Goal: Find specific page/section: Find specific page/section

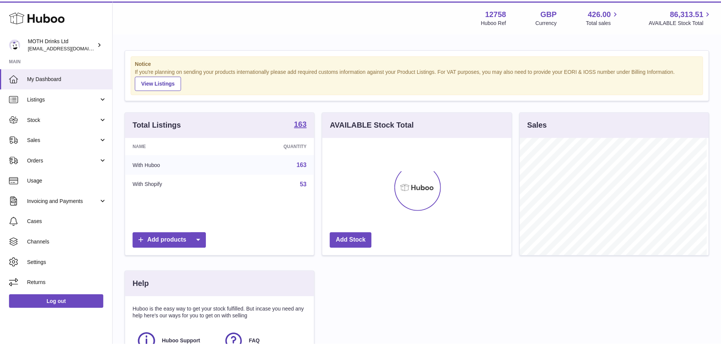
scroll to position [118, 191]
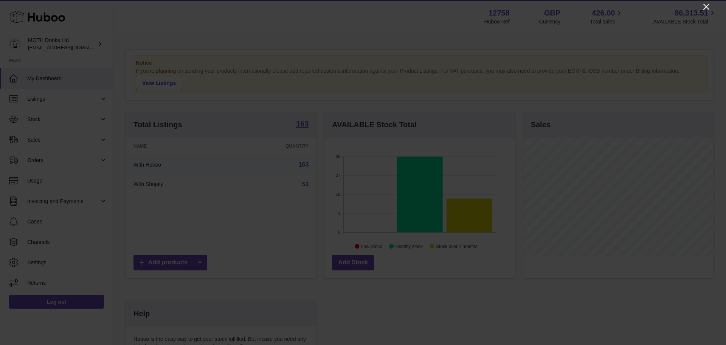
click at [705, 8] on icon "Close" at bounding box center [707, 7] width 6 height 6
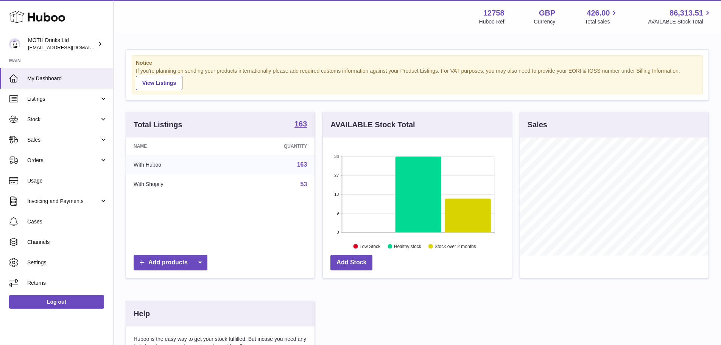
scroll to position [378111, 378041]
click at [58, 121] on span "Stock" at bounding box center [63, 119] width 72 height 7
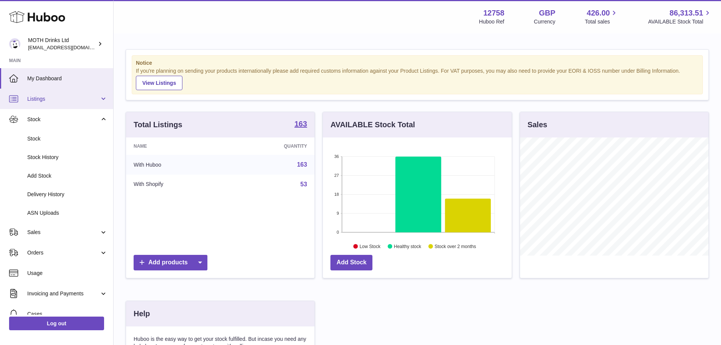
click at [55, 99] on span "Listings" at bounding box center [63, 98] width 72 height 7
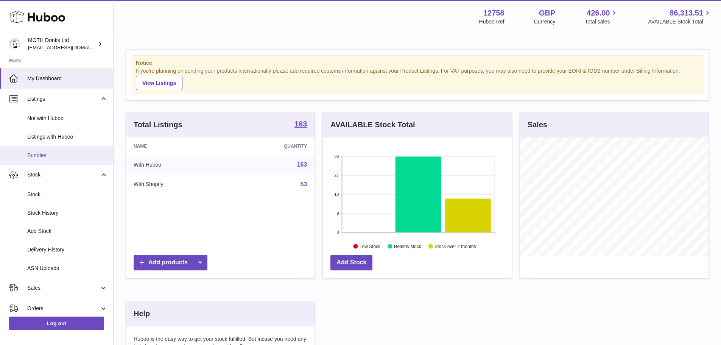
click at [66, 150] on link "Bundles" at bounding box center [56, 155] width 113 height 19
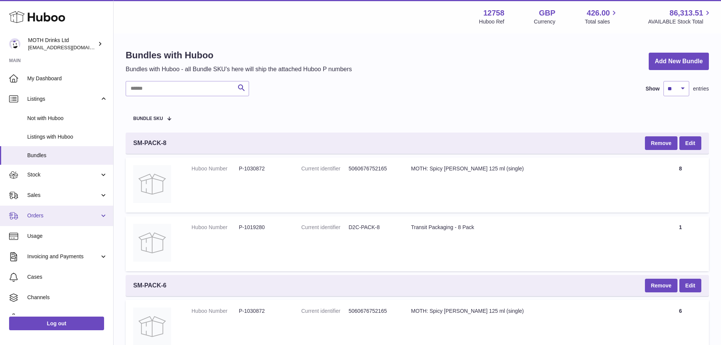
scroll to position [34, 0]
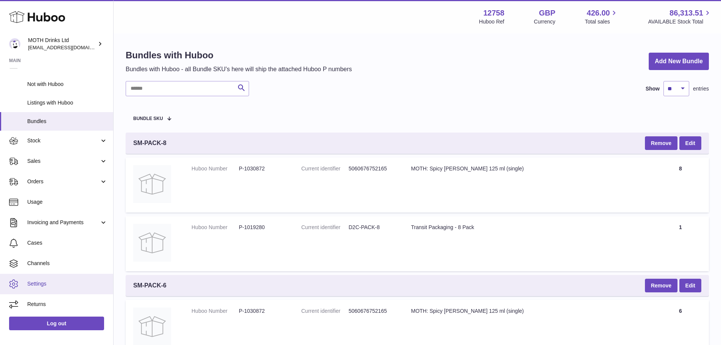
click at [60, 283] on span "Settings" at bounding box center [67, 283] width 80 height 7
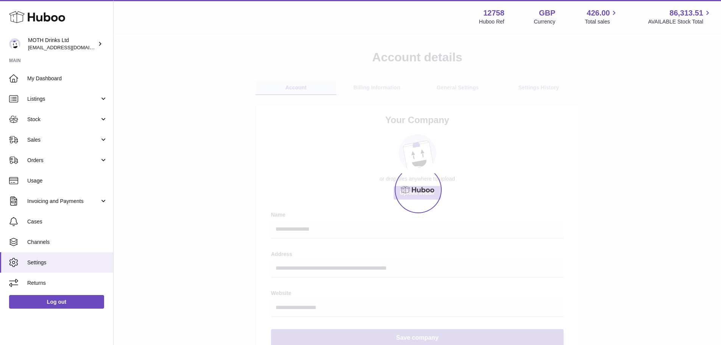
click at [60, 283] on span "Returns" at bounding box center [67, 282] width 80 height 7
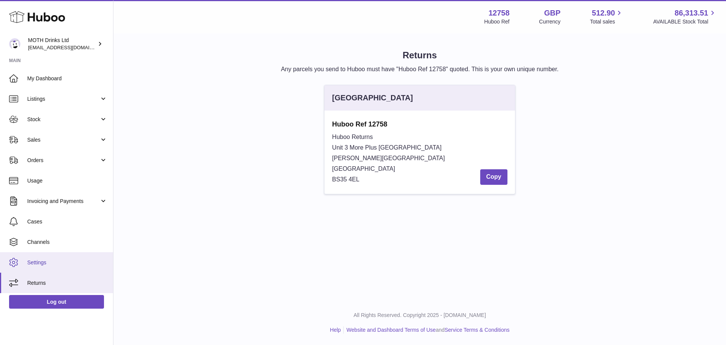
click at [54, 262] on span "Settings" at bounding box center [67, 262] width 80 height 7
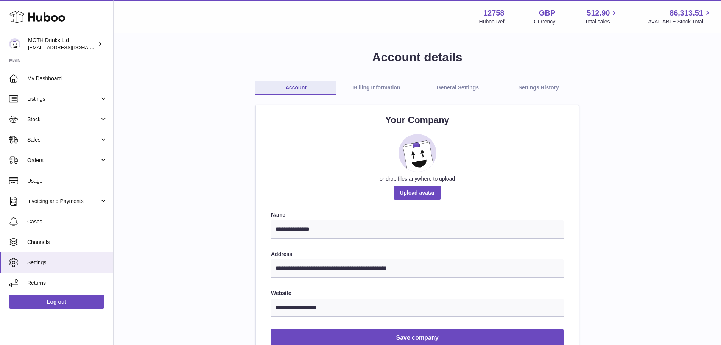
click at [61, 238] on span "Channels" at bounding box center [67, 241] width 80 height 7
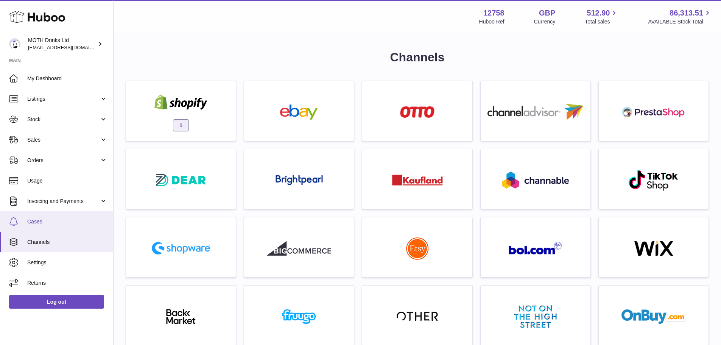
click at [59, 219] on span "Cases" at bounding box center [67, 221] width 80 height 7
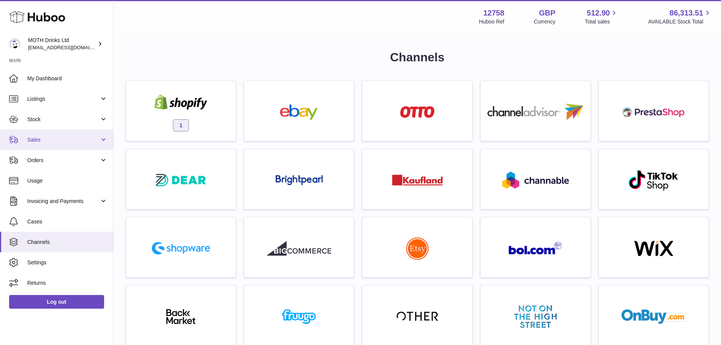
click at [52, 140] on span "Sales" at bounding box center [63, 139] width 72 height 7
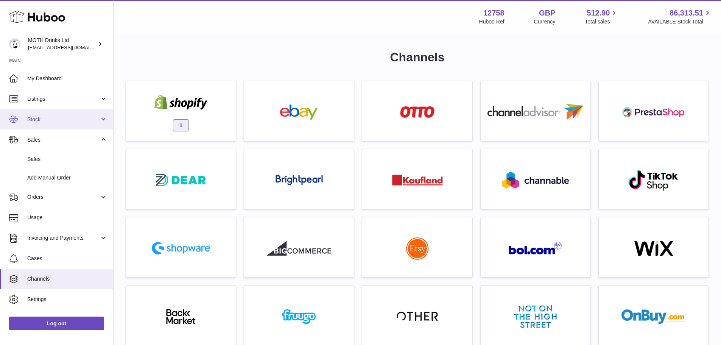
click at [42, 115] on link "Stock" at bounding box center [56, 119] width 113 height 20
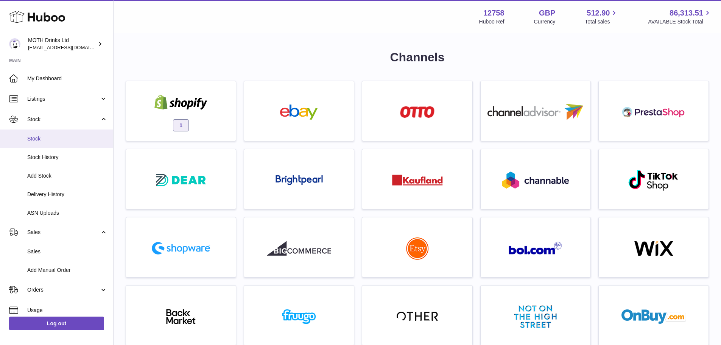
click at [47, 136] on span "Stock" at bounding box center [67, 138] width 80 height 7
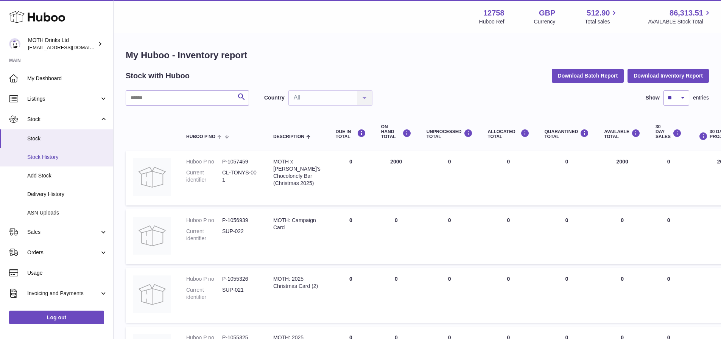
click at [53, 161] on link "Stock History" at bounding box center [56, 157] width 113 height 19
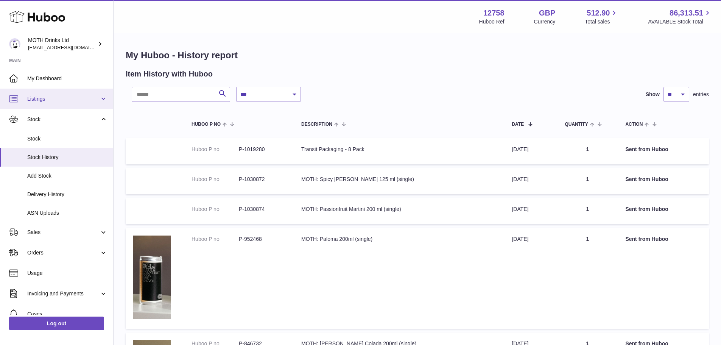
click at [35, 101] on span "Listings" at bounding box center [63, 98] width 72 height 7
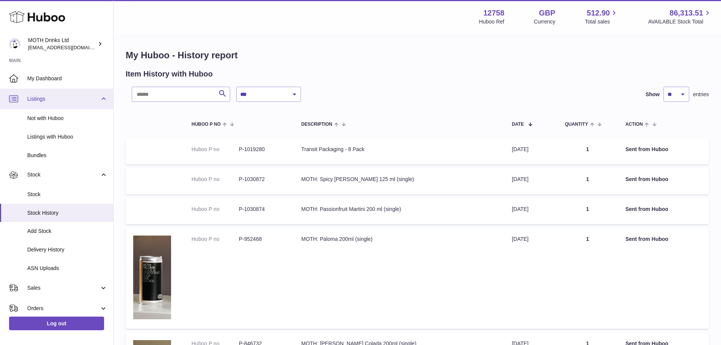
click at [33, 106] on link "Listings" at bounding box center [56, 99] width 113 height 20
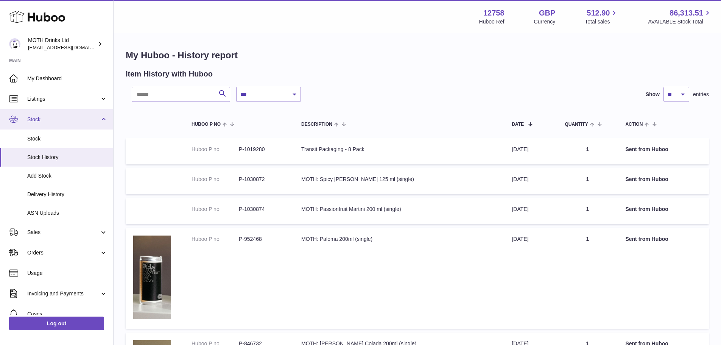
click at [40, 109] on link "Stock" at bounding box center [56, 119] width 113 height 20
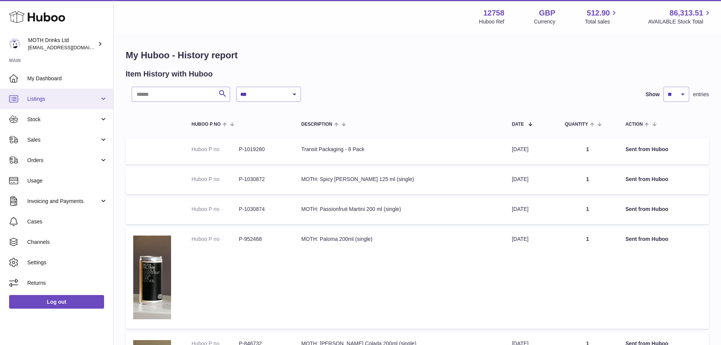
click at [42, 102] on span "Listings" at bounding box center [63, 98] width 72 height 7
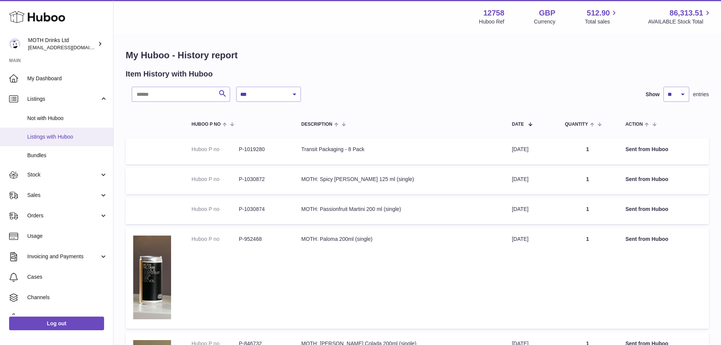
click at [65, 132] on link "Listings with Huboo" at bounding box center [56, 136] width 113 height 19
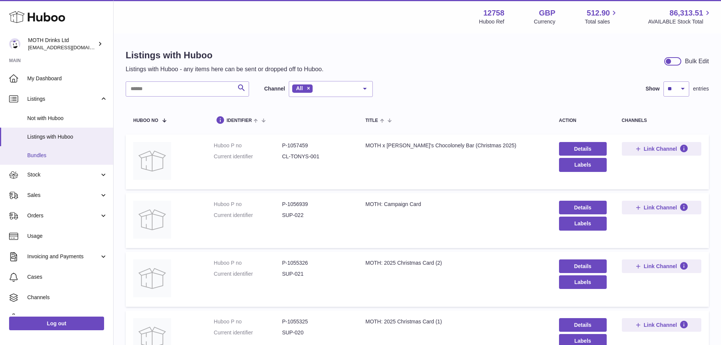
click at [50, 148] on link "Bundles" at bounding box center [56, 155] width 113 height 19
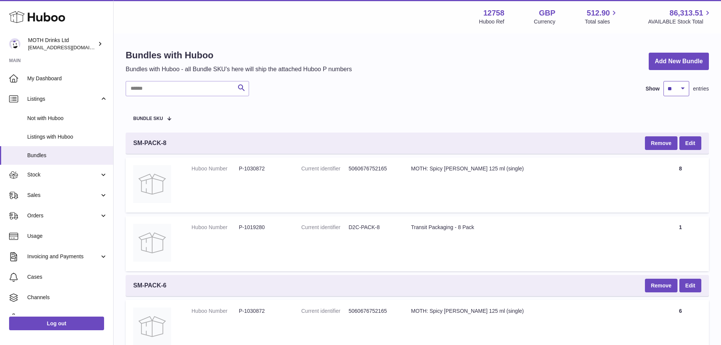
click at [682, 91] on select "** ** ** ***" at bounding box center [676, 88] width 26 height 15
select select "***"
click at [663, 81] on select "** ** ** ***" at bounding box center [676, 88] width 26 height 15
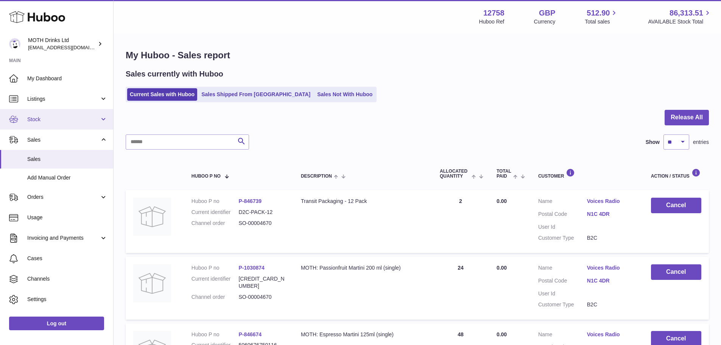
click at [26, 118] on link "Stock" at bounding box center [56, 119] width 113 height 20
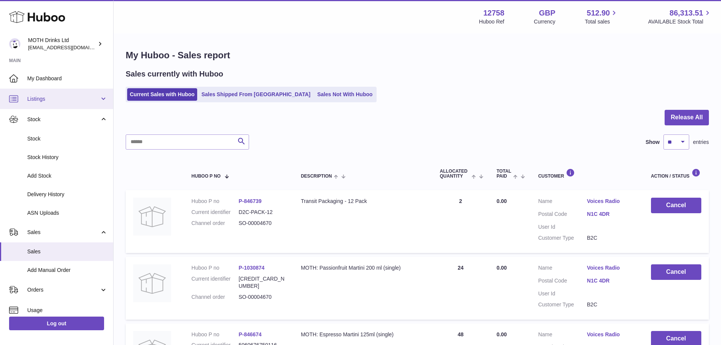
click at [50, 100] on span "Listings" at bounding box center [63, 98] width 72 height 7
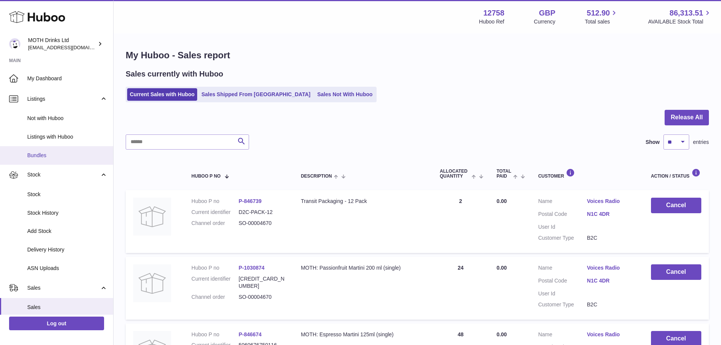
click at [54, 149] on link "Bundles" at bounding box center [56, 155] width 113 height 19
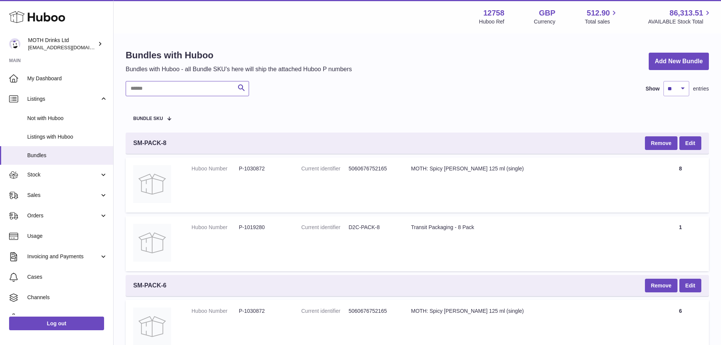
click at [206, 86] on input "text" at bounding box center [187, 88] width 123 height 15
paste input "**********"
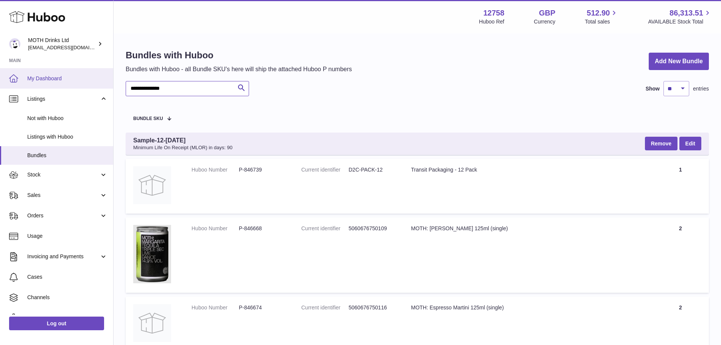
drag, startPoint x: 177, startPoint y: 87, endPoint x: 37, endPoint y: 87, distance: 140.3
paste input "text"
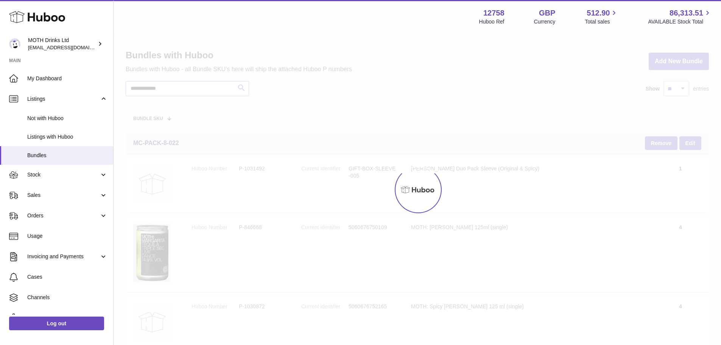
type input "**********"
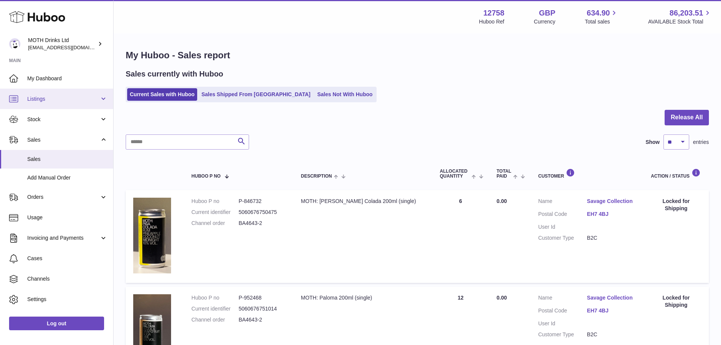
click at [53, 101] on span "Listings" at bounding box center [63, 98] width 72 height 7
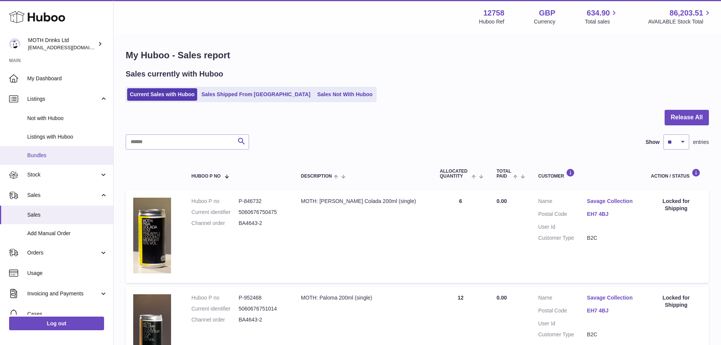
click at [62, 155] on span "Bundles" at bounding box center [67, 155] width 80 height 7
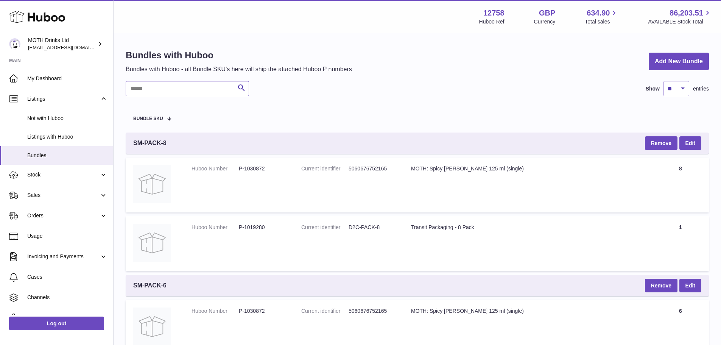
click at [165, 92] on input "text" at bounding box center [187, 88] width 123 height 15
paste input "**********"
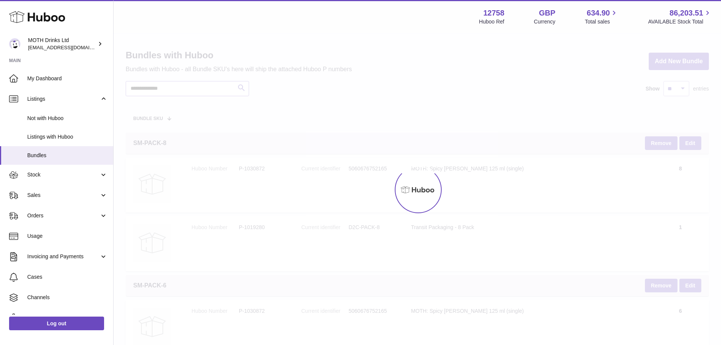
type input "**********"
